Goal: Task Accomplishment & Management: Complete application form

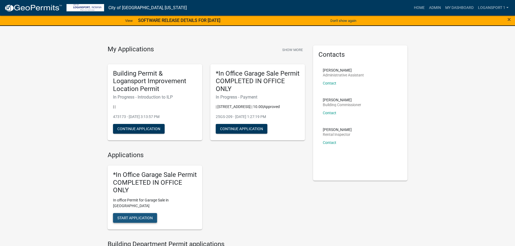
click at [133, 216] on span "Start Application" at bounding box center [134, 218] width 35 height 4
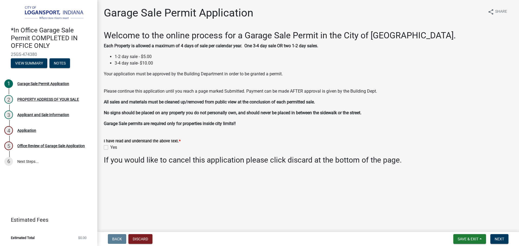
click at [110, 148] on label "Yes" at bounding box center [113, 147] width 7 height 6
click at [110, 148] on input "Yes" at bounding box center [112, 146] width 4 height 4
checkbox input "true"
click at [501, 236] on button "Next" at bounding box center [500, 240] width 18 height 10
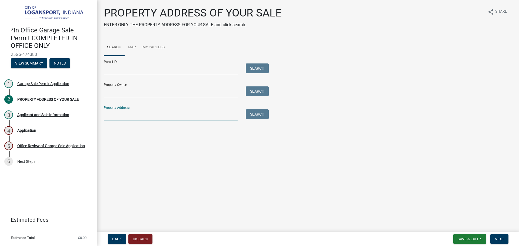
click at [152, 113] on input "Property Address:" at bounding box center [171, 115] width 134 height 11
type input "1328 north"
click at [263, 113] on button "Search" at bounding box center [257, 115] width 23 height 10
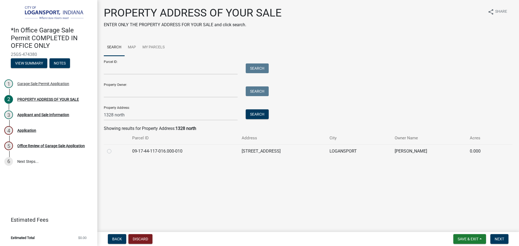
click at [114, 148] on label at bounding box center [114, 148] width 0 height 0
click at [114, 152] on input "radio" at bounding box center [116, 150] width 4 height 4
radio input "true"
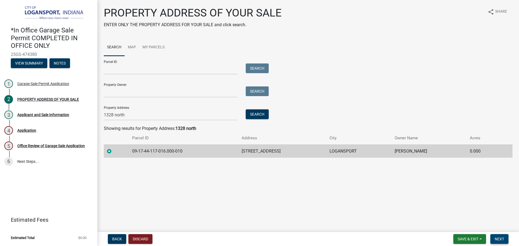
click at [496, 239] on span "Next" at bounding box center [499, 239] width 9 height 4
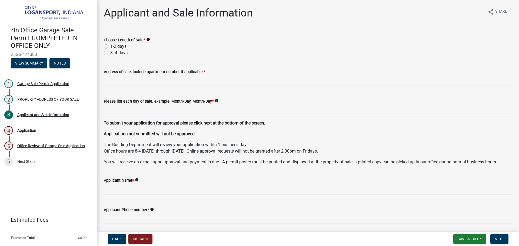
drag, startPoint x: 107, startPoint y: 46, endPoint x: 107, endPoint y: 50, distance: 4.1
click at [107, 50] on div "Choose Length of Sale * info 1-2 days 3 -4 days" at bounding box center [308, 46] width 409 height 19
click at [110, 46] on label "1-2 days" at bounding box center [118, 46] width 16 height 6
click at [110, 46] on input "1-2 days" at bounding box center [112, 45] width 4 height 4
radio input "true"
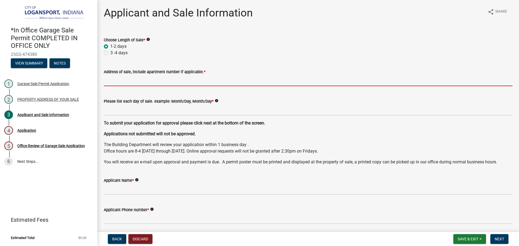
click at [139, 82] on input "Address of sale, include apartment number if applicable. *" at bounding box center [308, 80] width 409 height 11
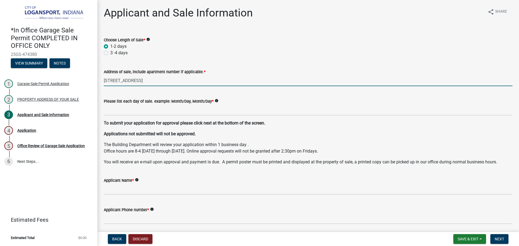
type input "[STREET_ADDRESS]"
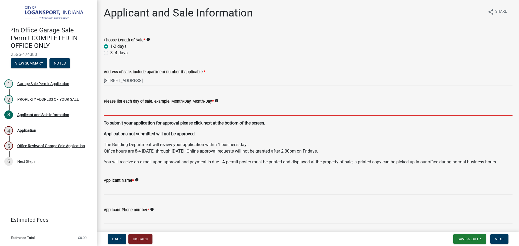
click at [159, 113] on input "Please list each day of sale. example: Month/Day, Month/Day *" at bounding box center [308, 110] width 409 height 11
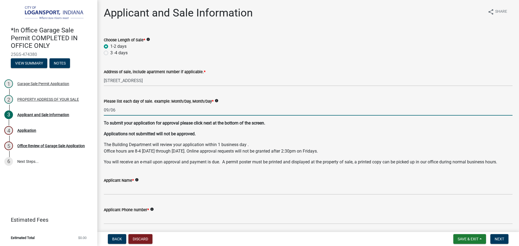
type input "09/06"
click at [184, 173] on div "Applicant Name * info" at bounding box center [308, 182] width 409 height 25
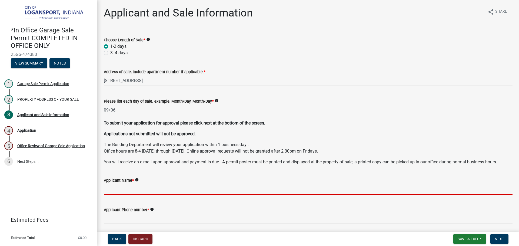
drag, startPoint x: 146, startPoint y: 189, endPoint x: 149, endPoint y: 185, distance: 5.0
click at [148, 188] on input "Applicant Name *" at bounding box center [308, 189] width 409 height 11
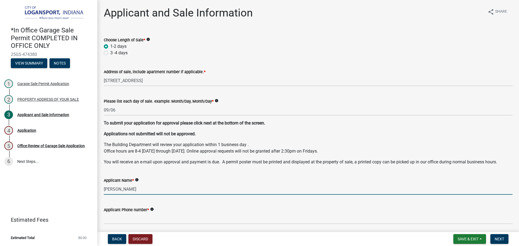
type input "[PERSON_NAME]"
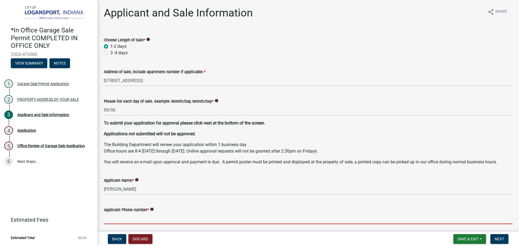
click at [115, 218] on input "Applicant Phone number *" at bounding box center [308, 218] width 409 height 11
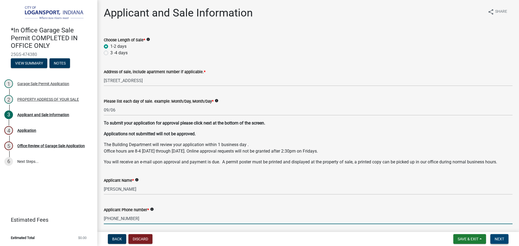
type input "[PHONE_NUMBER]"
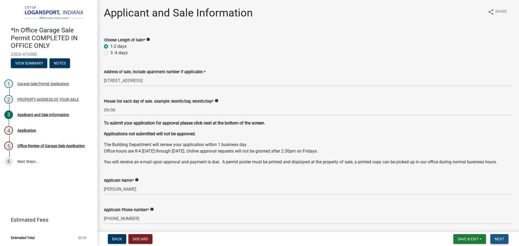
click at [498, 239] on span "Next" at bounding box center [499, 239] width 9 height 4
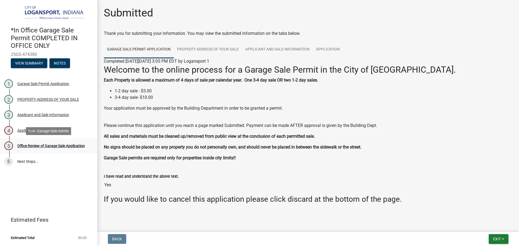
click at [66, 143] on div "5 Office Review of Garage Sale Application" at bounding box center [46, 146] width 84 height 9
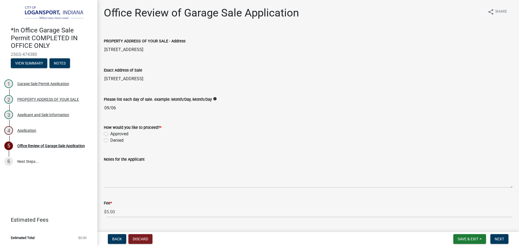
click at [110, 133] on label "Approved" at bounding box center [119, 134] width 18 height 6
click at [110, 133] on input "Approved" at bounding box center [112, 133] width 4 height 4
radio input "true"
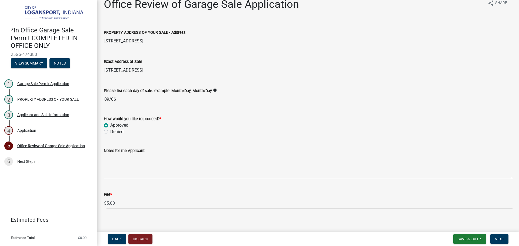
scroll to position [14, 0]
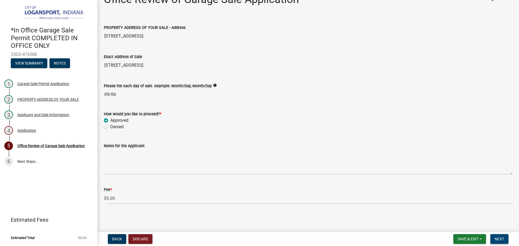
click at [501, 238] on span "Next" at bounding box center [499, 239] width 9 height 4
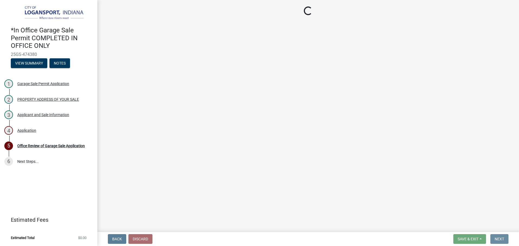
scroll to position [0, 0]
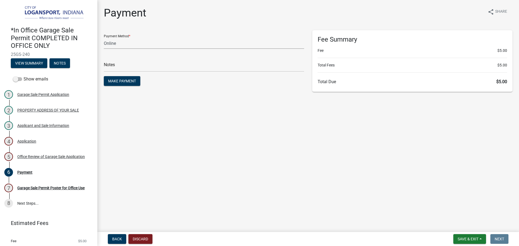
click at [131, 41] on select "Credit Card POS Check Cash Online" at bounding box center [204, 43] width 200 height 11
select select "2: 1"
click at [104, 38] on select "Credit Card POS Check Cash Online" at bounding box center [204, 43] width 200 height 11
click at [217, 95] on div "Payment share Share Payment Method * Credit Card POS Check Cash Online Notes Ma…" at bounding box center [308, 51] width 417 height 91
click at [211, 70] on input "text" at bounding box center [204, 66] width 200 height 11
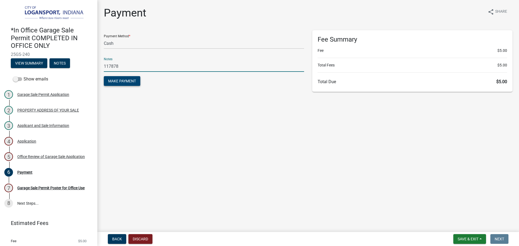
type input "117878"
click at [123, 80] on span "Make Payment" at bounding box center [122, 81] width 28 height 4
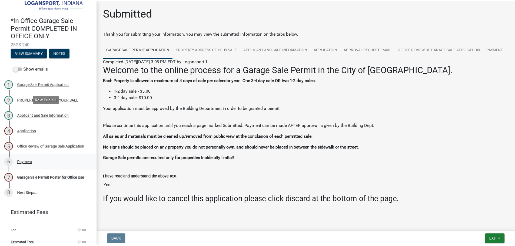
scroll to position [15, 0]
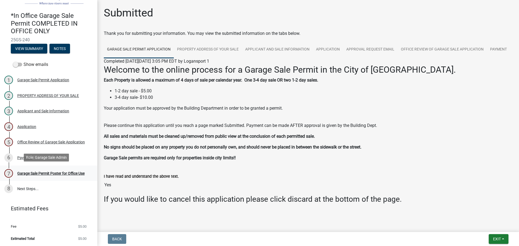
click at [33, 166] on link "7 Garage Sale Permit Poster for Office Use" at bounding box center [48, 174] width 97 height 16
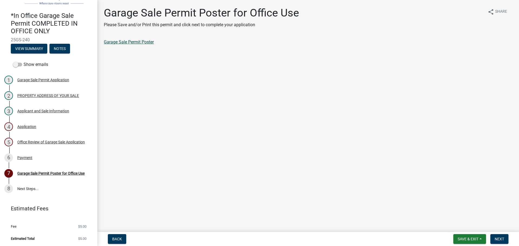
click at [126, 41] on link "Garage Sale Permit Poster" at bounding box center [129, 42] width 50 height 5
click at [501, 237] on button "Next" at bounding box center [500, 240] width 18 height 10
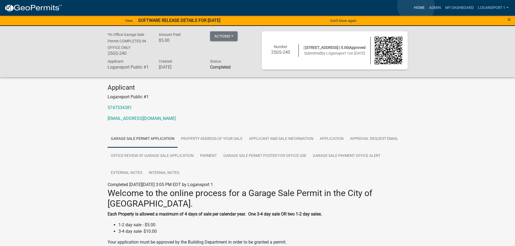
click at [416, 6] on link "Home" at bounding box center [419, 8] width 15 height 10
